Goal: Information Seeking & Learning: Find specific page/section

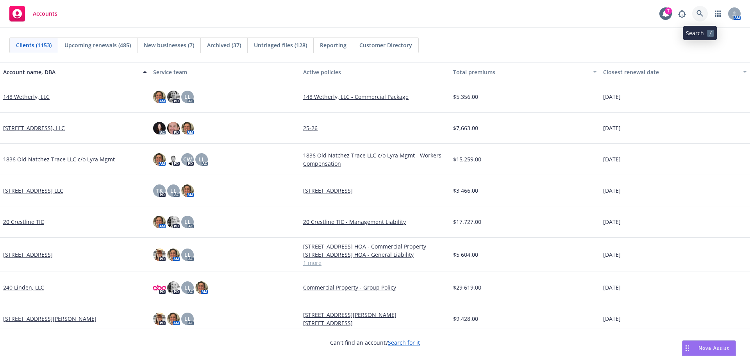
click at [705, 12] on link at bounding box center [700, 14] width 16 height 16
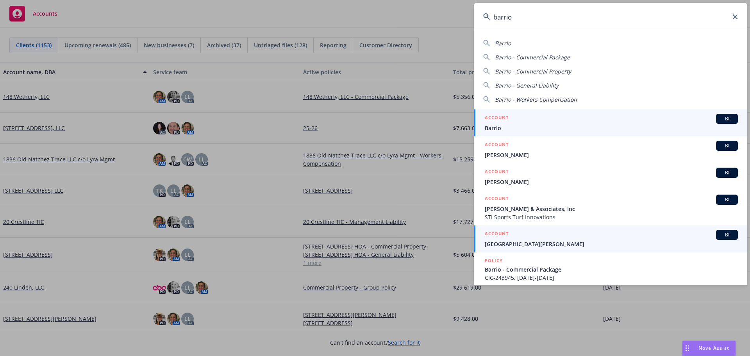
type input "barrio"
click at [533, 244] on span "[GEOGRAPHIC_DATA][PERSON_NAME]" at bounding box center [611, 244] width 253 height 8
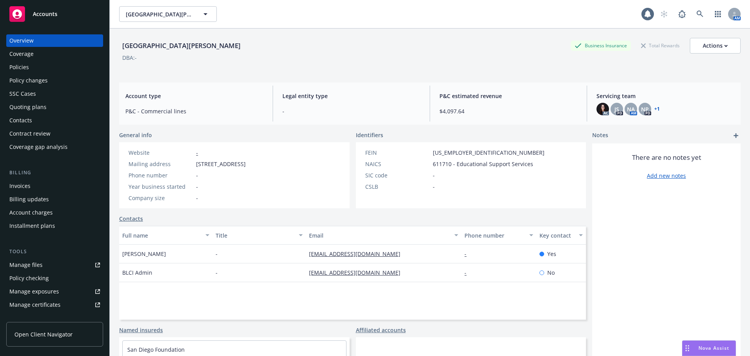
click at [36, 68] on div "Policies" at bounding box center [54, 67] width 91 height 12
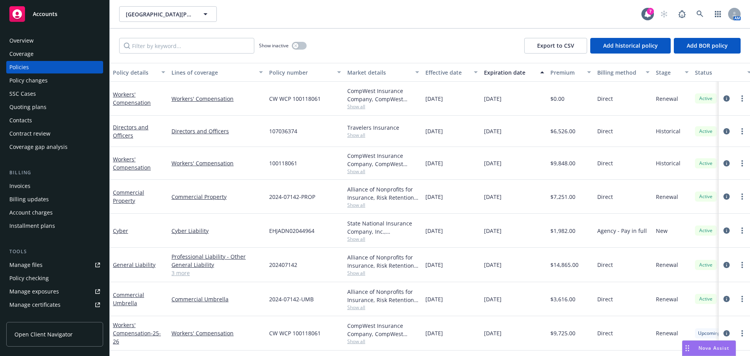
scroll to position [0, 0]
drag, startPoint x: 271, startPoint y: 332, endPoint x: 324, endPoint y: 333, distance: 52.7
click at [324, 333] on div "CW WCP 100118061" at bounding box center [305, 333] width 78 height 34
click at [268, 336] on div "CW WCP 100118061" at bounding box center [305, 333] width 78 height 34
drag, startPoint x: 316, startPoint y: 328, endPoint x: 321, endPoint y: 301, distance: 27.4
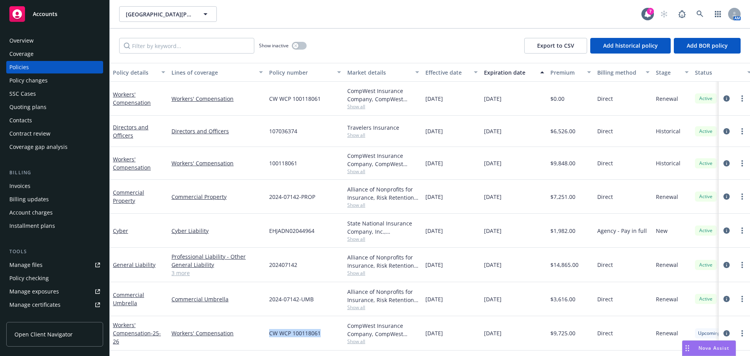
click at [326, 328] on div "CW WCP 100118061" at bounding box center [305, 333] width 78 height 34
copy span "CW WCP 100118061"
click at [723, 331] on icon "circleInformation" at bounding box center [726, 333] width 6 height 6
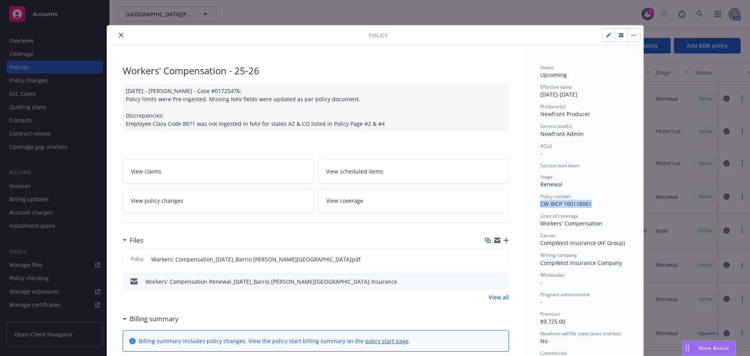
drag, startPoint x: 593, startPoint y: 207, endPoint x: 537, endPoint y: 205, distance: 56.7
click at [498, 281] on icon "preview file" at bounding box center [501, 280] width 7 height 5
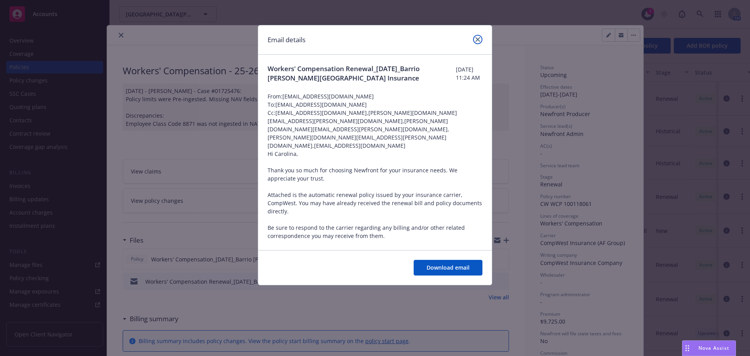
click at [477, 38] on icon "close" at bounding box center [477, 39] width 5 height 5
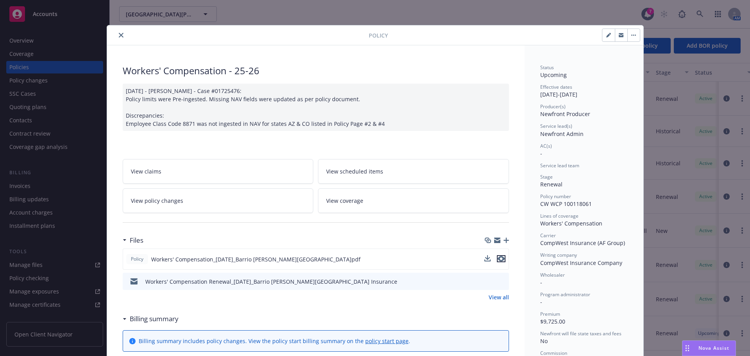
click at [498, 259] on icon "preview file" at bounding box center [501, 258] width 7 height 5
click at [119, 35] on icon "close" at bounding box center [121, 35] width 5 height 5
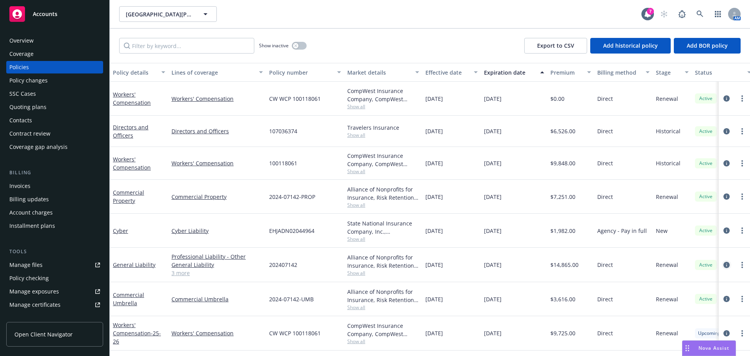
click at [723, 265] on icon "circleInformation" at bounding box center [726, 265] width 6 height 6
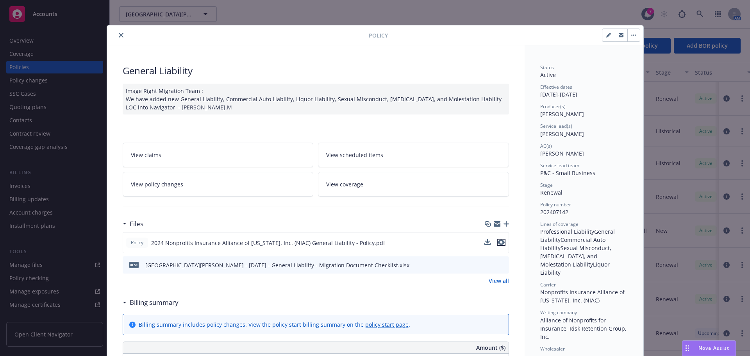
click at [501, 243] on icon "preview file" at bounding box center [501, 241] width 7 height 5
